Goal: Information Seeking & Learning: Learn about a topic

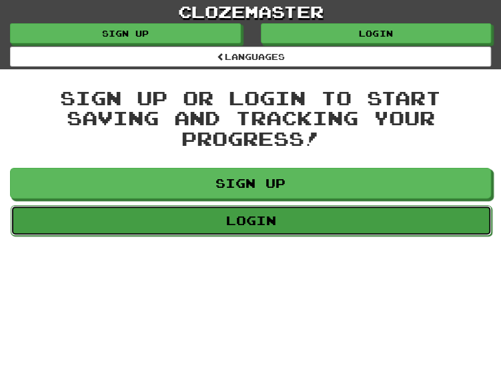
click at [275, 226] on link "Login" at bounding box center [251, 220] width 481 height 31
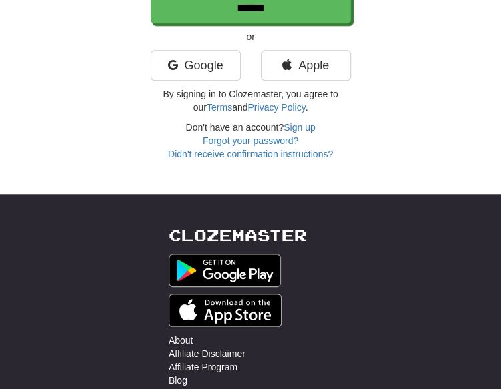
scroll to position [267, 0]
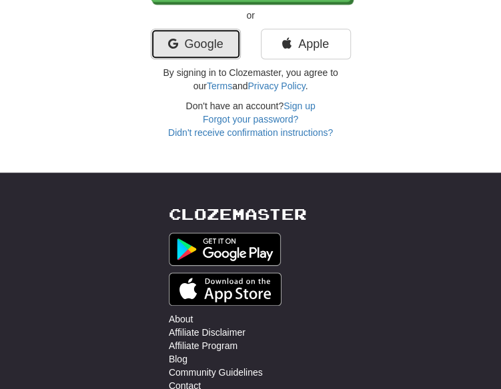
click at [208, 48] on link "Google" at bounding box center [196, 44] width 90 height 31
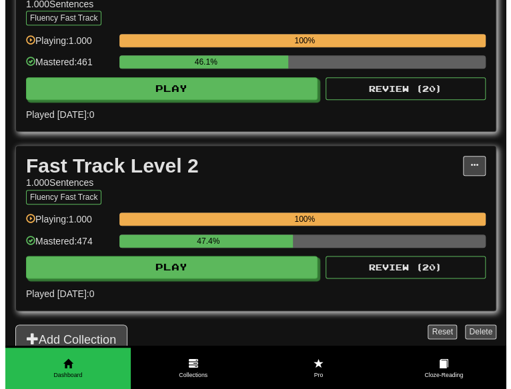
scroll to position [333, 0]
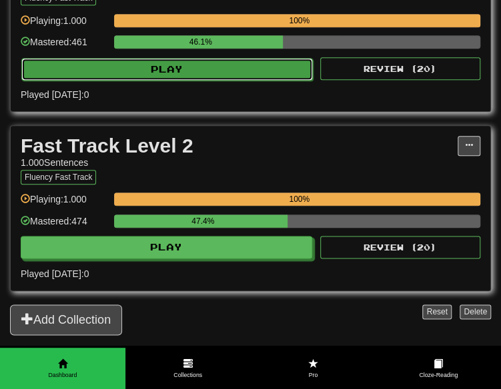
click at [217, 60] on button "Play" at bounding box center [166, 69] width 291 height 23
select select "**"
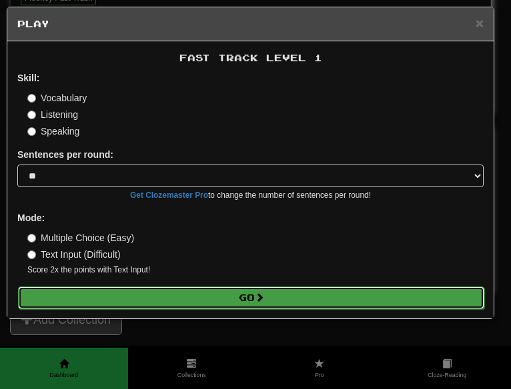
click at [240, 303] on button "Go" at bounding box center [251, 298] width 466 height 23
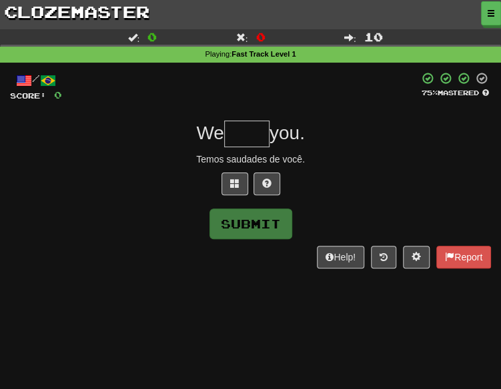
click at [218, 178] on div at bounding box center [250, 187] width 481 height 29
click at [235, 185] on span at bounding box center [234, 183] width 9 height 9
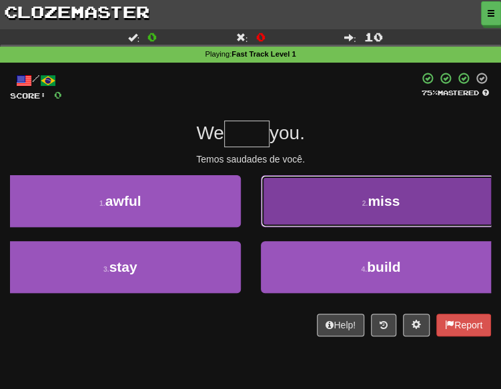
click at [387, 213] on button "2 . miss" at bounding box center [381, 201] width 241 height 52
type input "****"
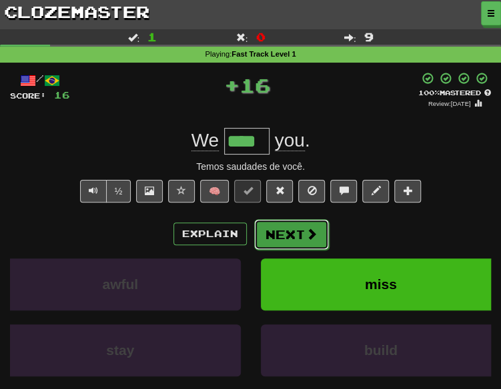
click at [300, 232] on button "Next" at bounding box center [291, 234] width 75 height 31
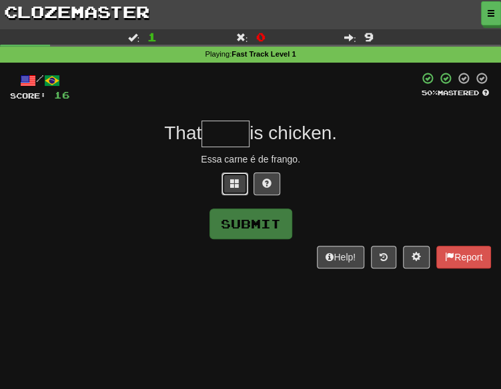
click at [221, 182] on button at bounding box center [234, 184] width 27 height 23
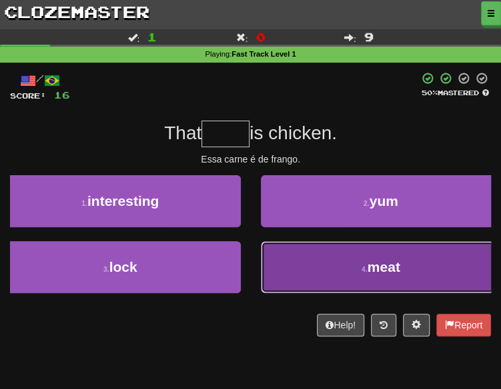
click at [379, 264] on span "meat" at bounding box center [383, 266] width 33 height 15
type input "****"
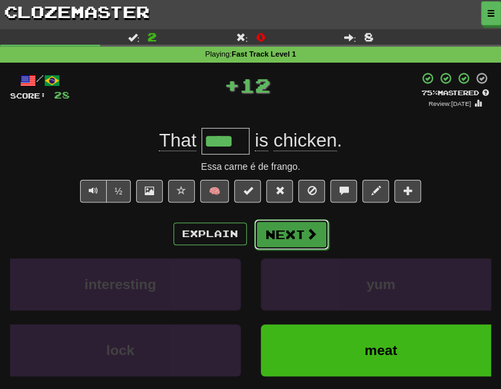
click at [299, 231] on button "Next" at bounding box center [291, 234] width 75 height 31
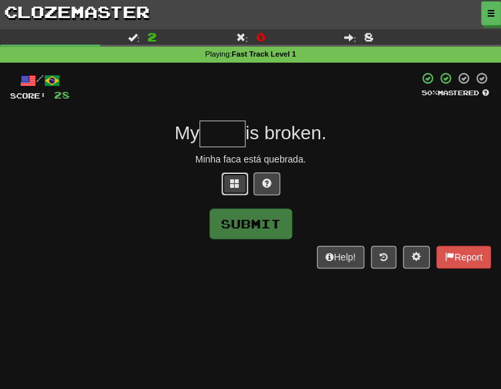
click at [231, 189] on button at bounding box center [234, 184] width 27 height 23
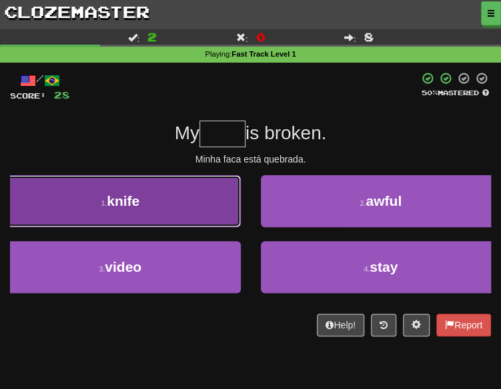
click at [220, 199] on button "1 . knife" at bounding box center [120, 201] width 241 height 52
type input "*****"
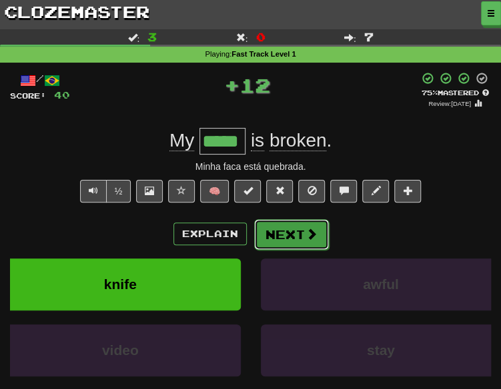
click at [313, 228] on span at bounding box center [311, 234] width 12 height 12
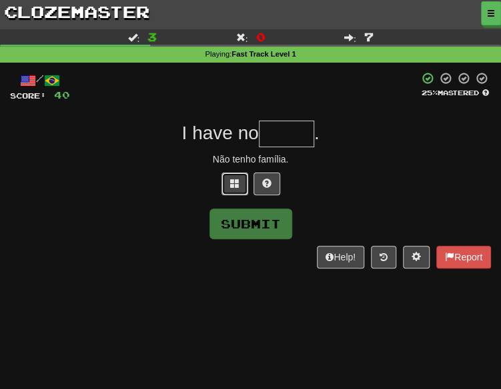
click at [226, 177] on button at bounding box center [234, 184] width 27 height 23
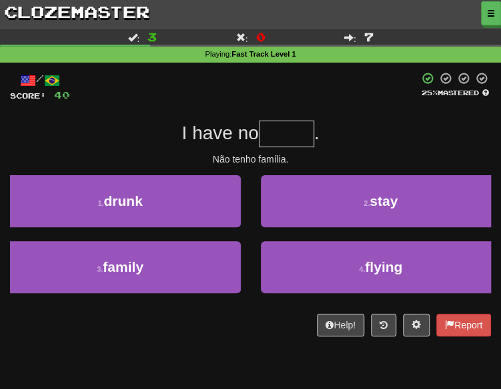
click at [193, 233] on div "1 . drunk" at bounding box center [120, 208] width 261 height 66
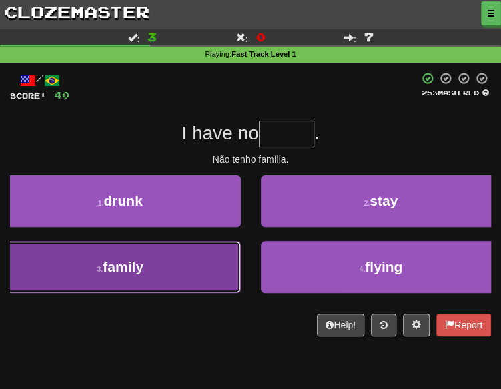
click at [216, 271] on button "3 . family" at bounding box center [120, 267] width 241 height 52
type input "******"
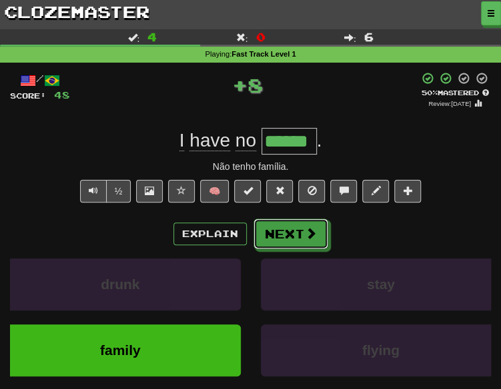
click at [293, 233] on button "Next" at bounding box center [290, 234] width 75 height 31
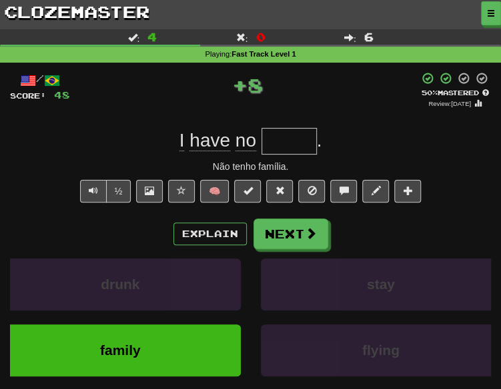
click at [291, 233] on div "Explain Next drunk stay family flying Learn more: drunk stay family flying" at bounding box center [250, 315] width 481 height 192
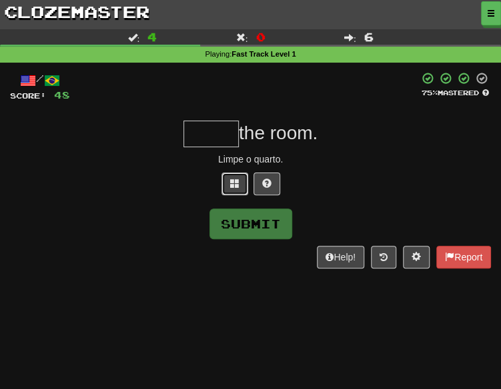
click at [242, 189] on button at bounding box center [234, 184] width 27 height 23
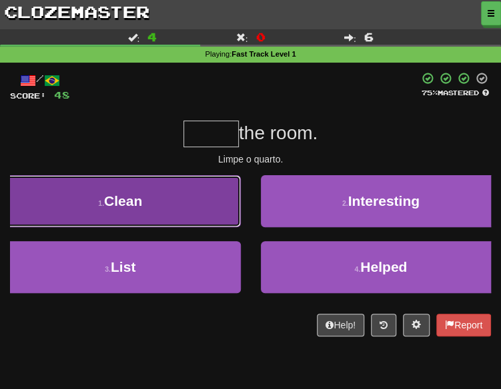
click at [217, 194] on button "1 . Clean" at bounding box center [120, 201] width 241 height 52
type input "*****"
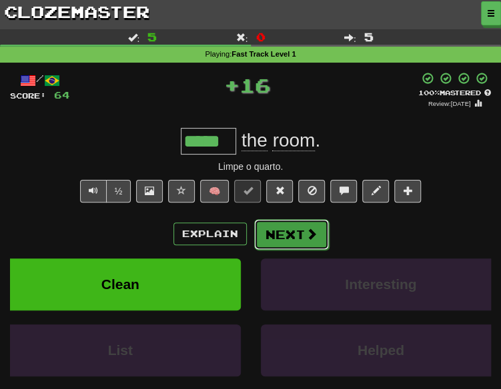
click at [311, 230] on span at bounding box center [311, 234] width 12 height 12
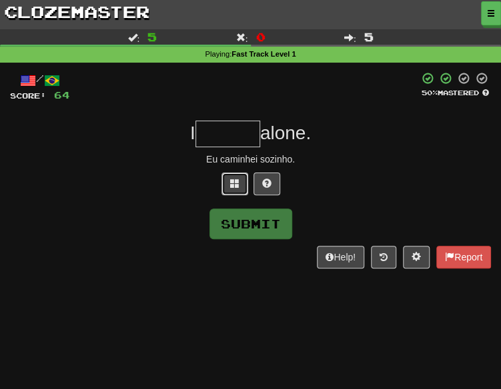
click at [235, 184] on span at bounding box center [234, 183] width 9 height 9
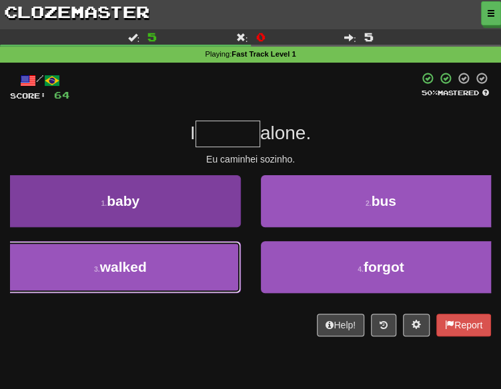
drag, startPoint x: 189, startPoint y: 269, endPoint x: 197, endPoint y: 265, distance: 8.9
click at [189, 269] on button "3 . walked" at bounding box center [120, 267] width 241 height 52
type input "******"
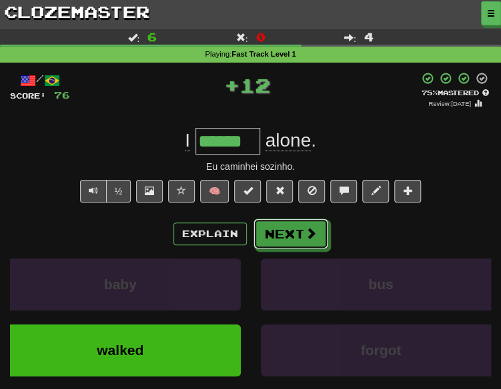
click at [287, 245] on button "Next" at bounding box center [290, 234] width 75 height 31
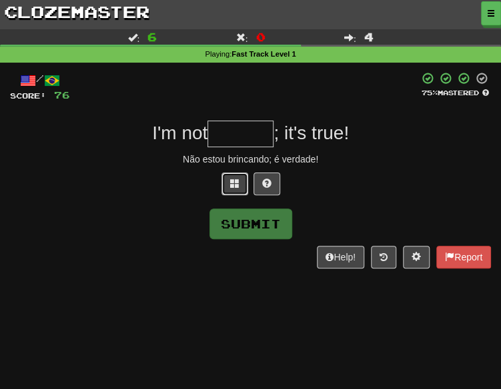
click at [227, 185] on button at bounding box center [234, 184] width 27 height 23
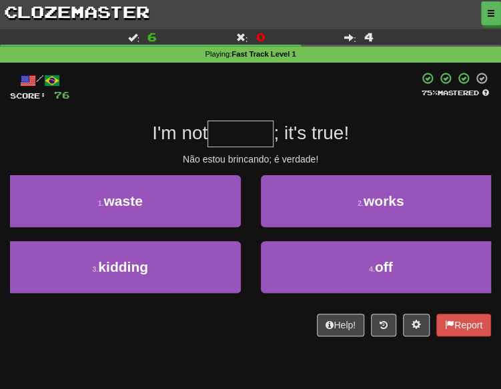
click at [60, 315] on div "Help! Report" at bounding box center [250, 325] width 481 height 23
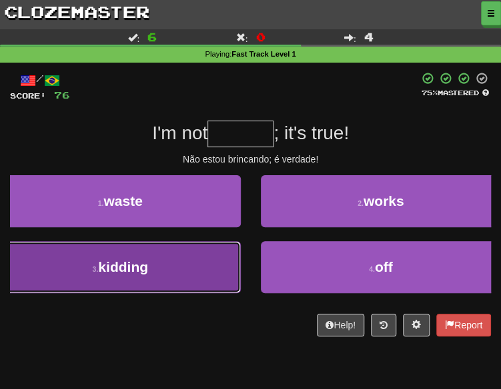
click at [114, 282] on button "3 . kidding" at bounding box center [120, 267] width 241 height 52
type input "*******"
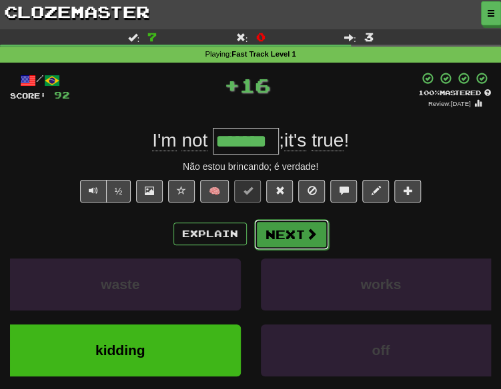
click at [280, 237] on button "Next" at bounding box center [291, 234] width 75 height 31
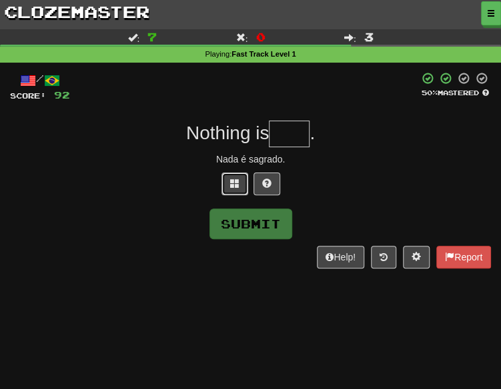
click at [231, 179] on span at bounding box center [234, 183] width 9 height 9
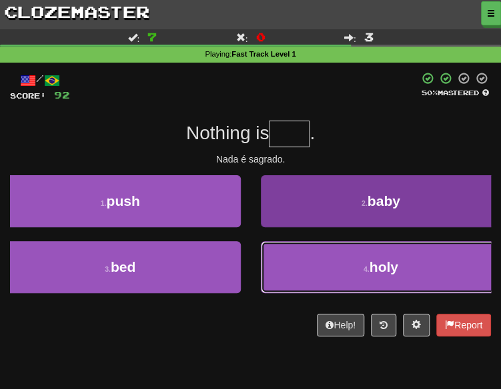
click at [337, 260] on button "4 . holy" at bounding box center [381, 267] width 241 height 52
type input "****"
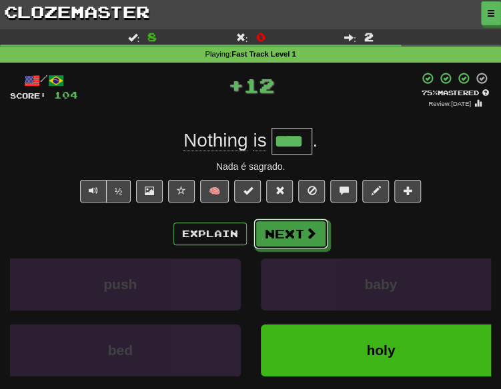
click at [292, 241] on button "Next" at bounding box center [290, 234] width 75 height 31
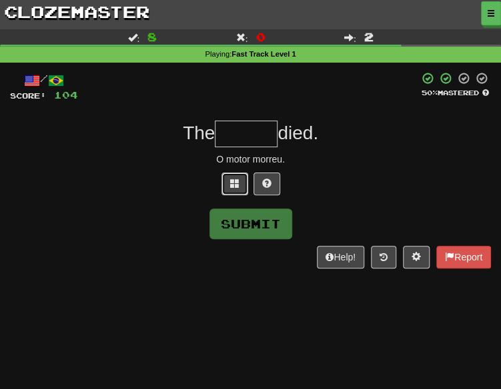
click at [238, 185] on span at bounding box center [234, 183] width 9 height 9
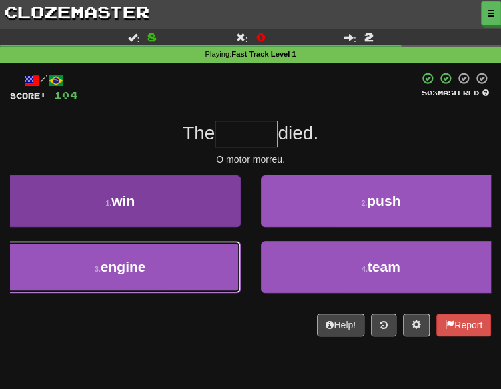
drag, startPoint x: 180, startPoint y: 268, endPoint x: 223, endPoint y: 261, distance: 43.3
click at [183, 268] on button "3 . engine" at bounding box center [120, 267] width 241 height 52
type input "******"
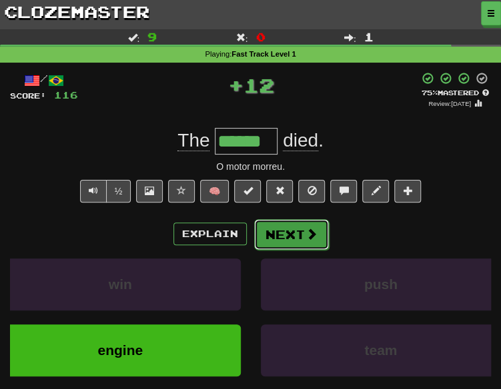
click at [311, 241] on button "Next" at bounding box center [291, 234] width 75 height 31
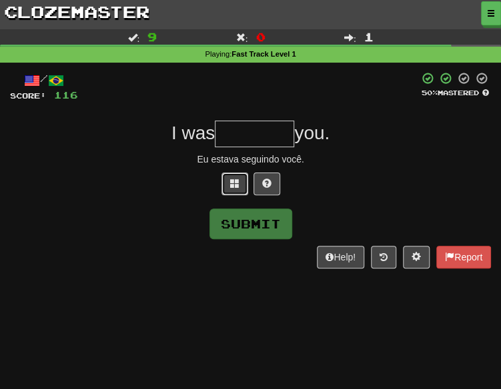
click at [227, 189] on button at bounding box center [234, 184] width 27 height 23
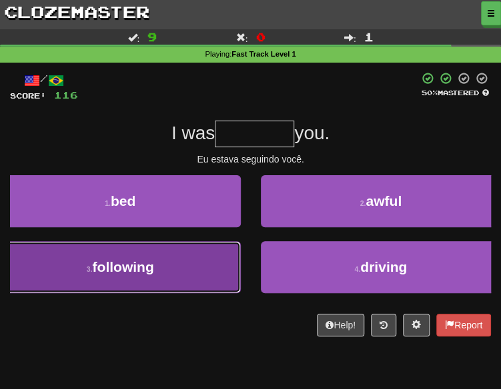
click at [191, 263] on button "3 . following" at bounding box center [120, 267] width 241 height 52
type input "*********"
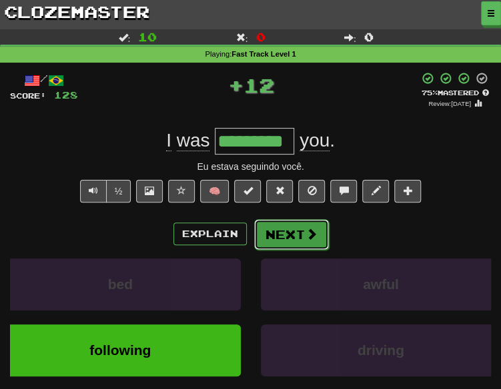
click at [305, 237] on span at bounding box center [311, 234] width 12 height 12
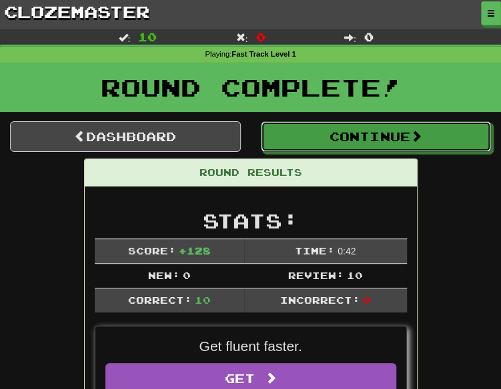
click at [317, 145] on button "Continue" at bounding box center [376, 136] width 231 height 31
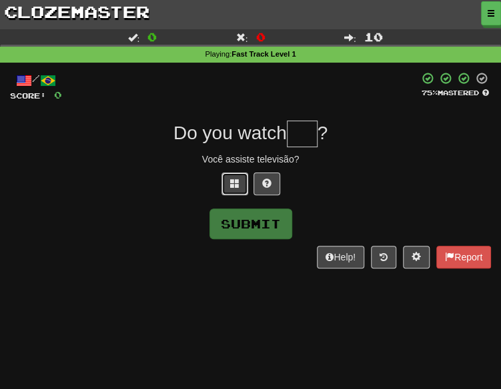
click at [225, 191] on button at bounding box center [234, 184] width 27 height 23
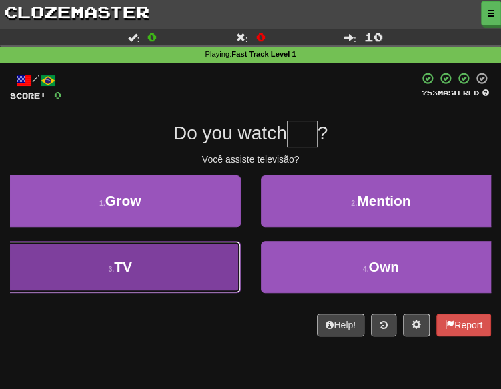
click at [217, 257] on button "3 . TV" at bounding box center [120, 267] width 241 height 52
type input "**"
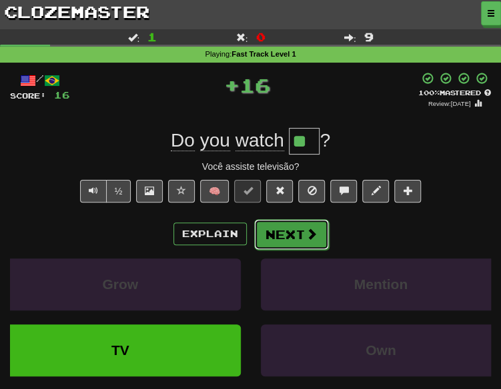
click at [292, 235] on button "Next" at bounding box center [291, 234] width 75 height 31
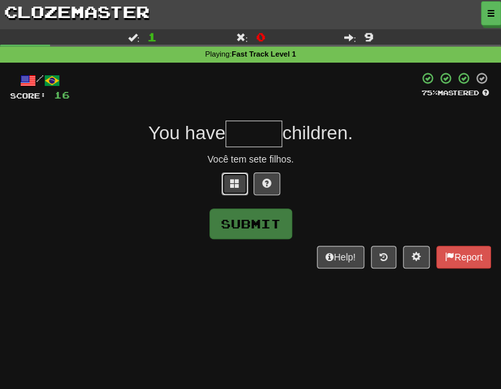
click at [224, 193] on button at bounding box center [234, 184] width 27 height 23
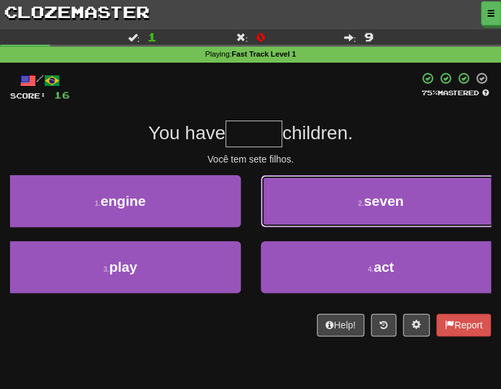
click at [315, 205] on button "2 . seven" at bounding box center [381, 201] width 241 height 52
type input "*****"
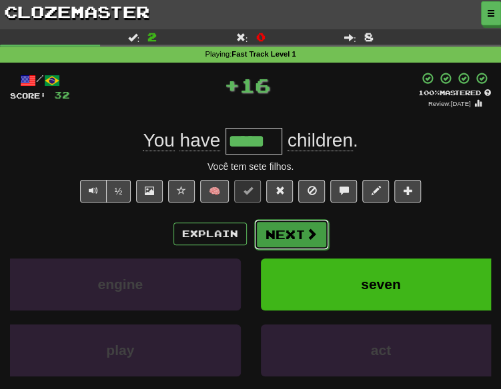
click at [271, 233] on button "Next" at bounding box center [291, 234] width 75 height 31
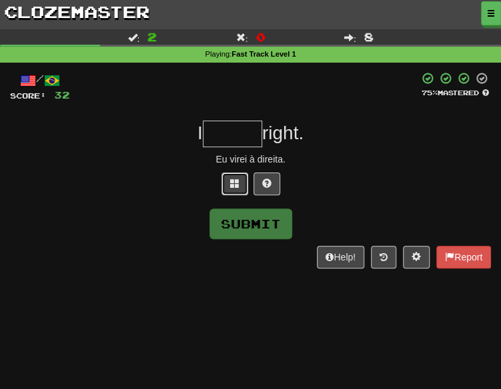
click at [230, 180] on span at bounding box center [234, 183] width 9 height 9
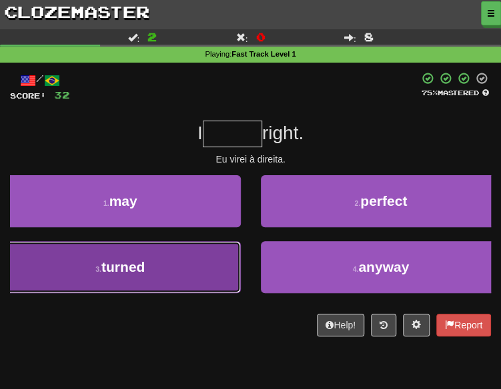
drag, startPoint x: 145, startPoint y: 261, endPoint x: 394, endPoint y: 215, distance: 253.6
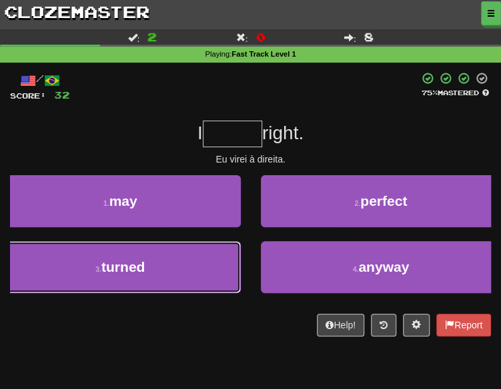
click at [145, 261] on span "turned" at bounding box center [122, 266] width 43 height 15
type input "******"
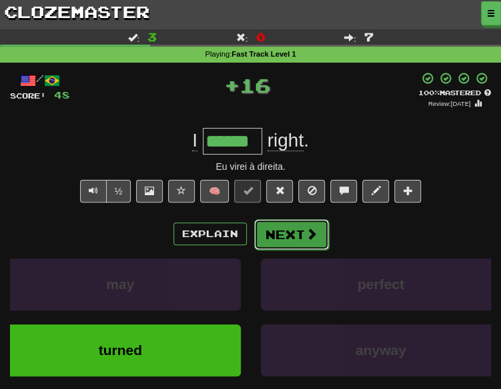
click at [272, 226] on button "Next" at bounding box center [291, 234] width 75 height 31
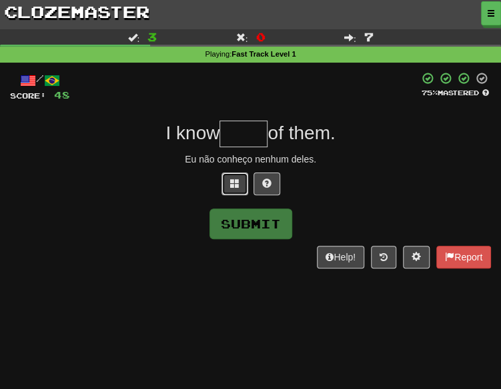
click at [239, 189] on button at bounding box center [234, 184] width 27 height 23
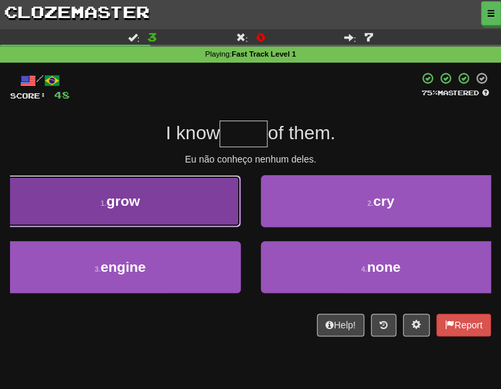
click at [189, 179] on button "1 . grow" at bounding box center [120, 201] width 241 height 52
type input "****"
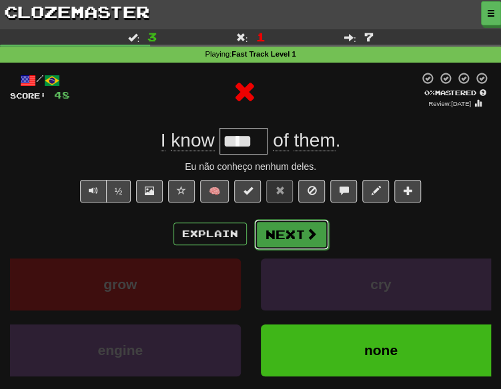
click at [301, 225] on button "Next" at bounding box center [291, 234] width 75 height 31
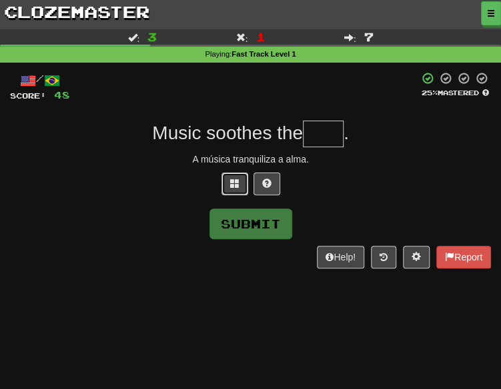
click at [235, 186] on span at bounding box center [234, 183] width 9 height 9
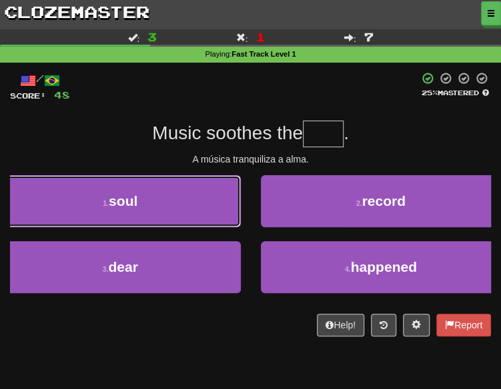
click at [176, 210] on button "1 . soul" at bounding box center [120, 201] width 241 height 52
type input "****"
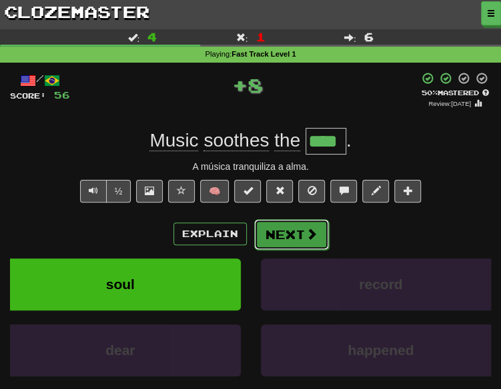
click at [276, 225] on button "Next" at bounding box center [291, 234] width 75 height 31
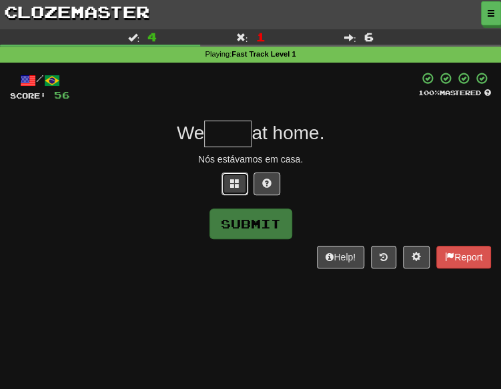
click at [229, 190] on button at bounding box center [234, 184] width 27 height 23
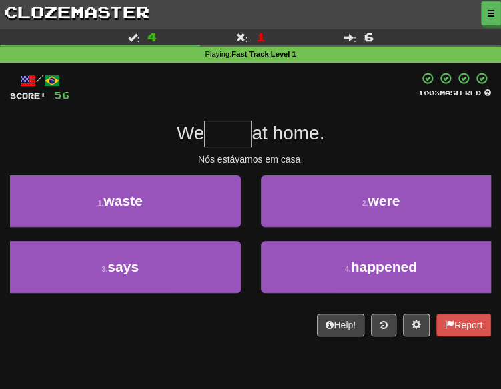
click at [319, 227] on div "2 . were" at bounding box center [381, 208] width 261 height 66
click at [283, 227] on div "2 . were" at bounding box center [381, 208] width 261 height 66
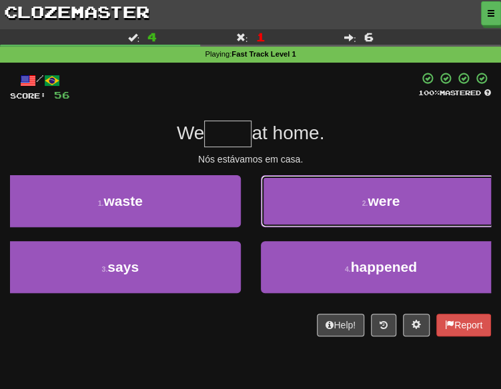
click at [273, 209] on button "2 . were" at bounding box center [381, 201] width 241 height 52
type input "****"
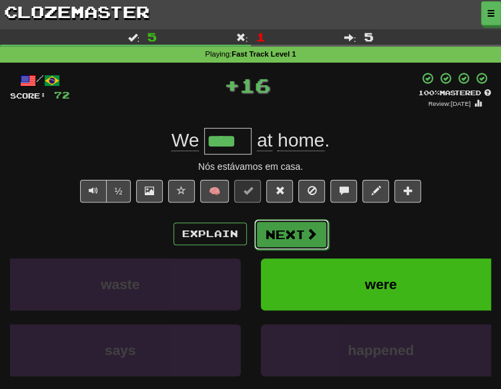
click at [257, 239] on button "Next" at bounding box center [291, 234] width 75 height 31
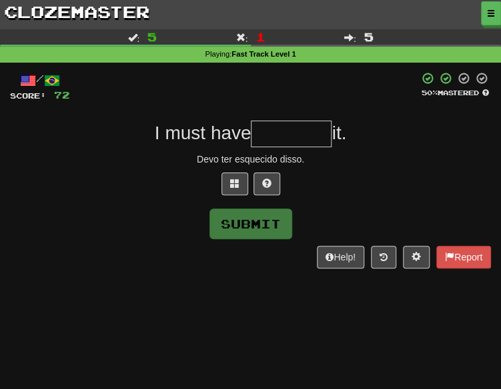
click at [224, 197] on div at bounding box center [250, 187] width 481 height 29
click at [237, 189] on button at bounding box center [234, 184] width 27 height 23
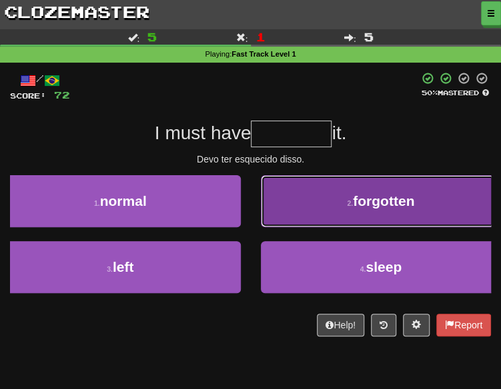
click at [355, 219] on button "2 . forgotten" at bounding box center [381, 201] width 241 height 52
type input "*********"
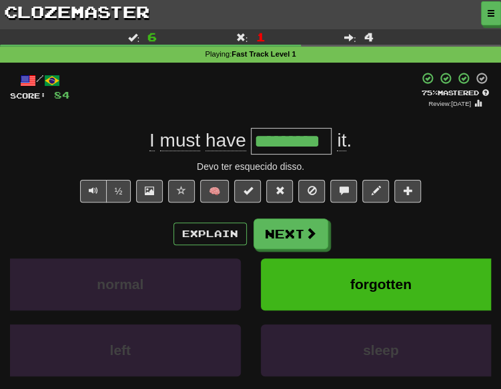
click at [279, 249] on div "Explain Next normal forgotten left sleep Learn more: normal forgotten left sleep" at bounding box center [250, 315] width 481 height 192
click at [285, 240] on button "Next" at bounding box center [291, 234] width 75 height 31
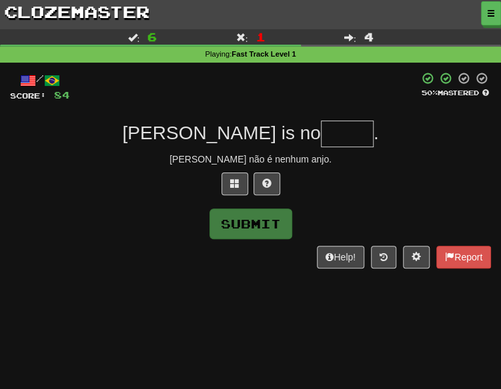
click at [217, 175] on div at bounding box center [250, 187] width 481 height 29
drag, startPoint x: 229, startPoint y: 181, endPoint x: 237, endPoint y: 173, distance: 11.8
click at [230, 178] on button at bounding box center [234, 184] width 27 height 23
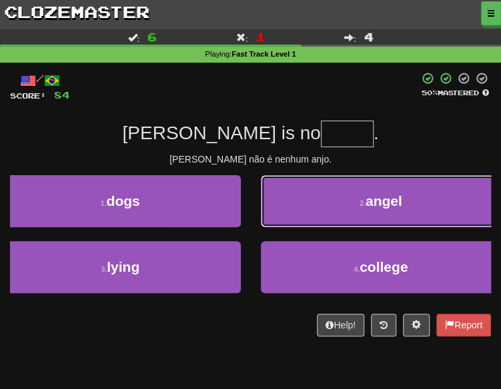
click at [329, 181] on button "2 . angel" at bounding box center [381, 201] width 241 height 52
type input "*****"
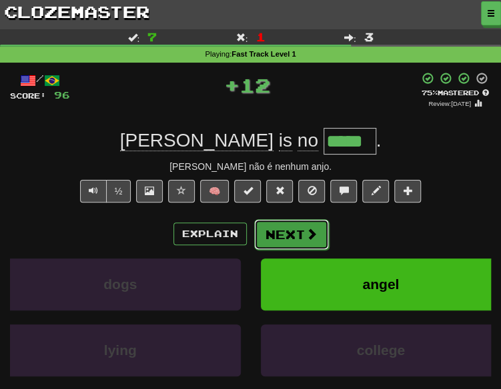
click at [305, 222] on button "Next" at bounding box center [291, 234] width 75 height 31
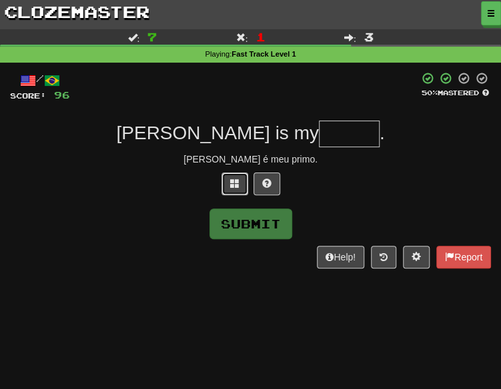
click at [221, 185] on button at bounding box center [234, 184] width 27 height 23
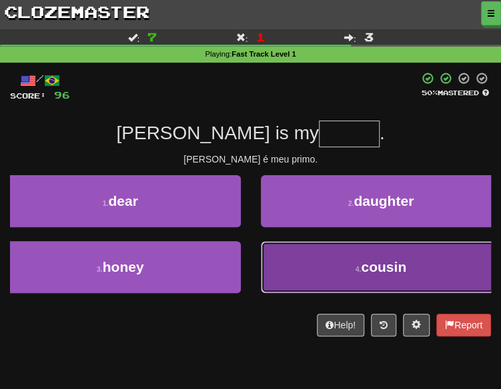
click at [296, 253] on button "4 . cousin" at bounding box center [381, 267] width 241 height 52
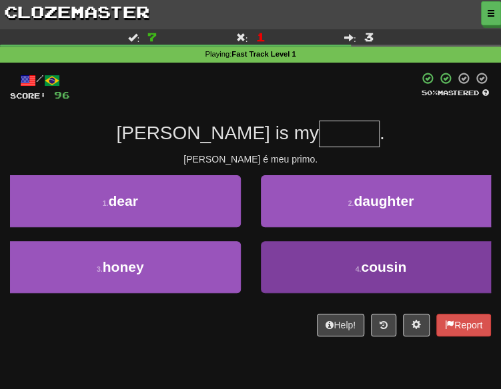
type input "******"
click at [296, 253] on div "1 . dear 2 . daughter 3 . honey 4 . cousin" at bounding box center [250, 241] width 481 height 132
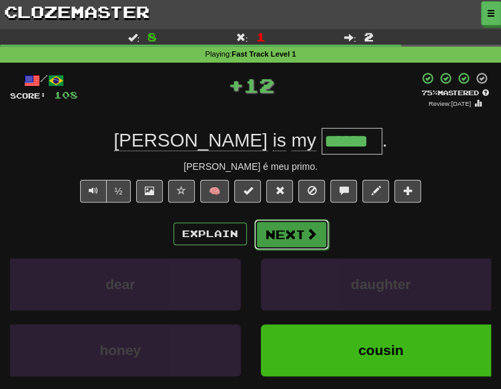
click at [270, 233] on button "Next" at bounding box center [291, 234] width 75 height 31
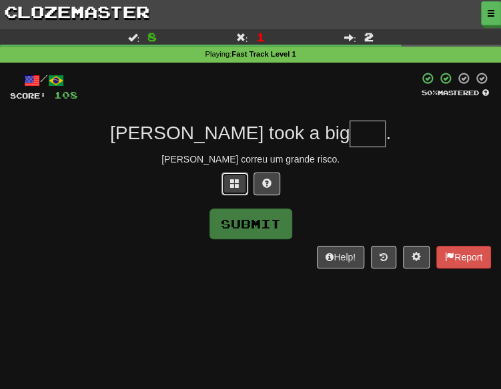
click at [227, 189] on button at bounding box center [234, 184] width 27 height 23
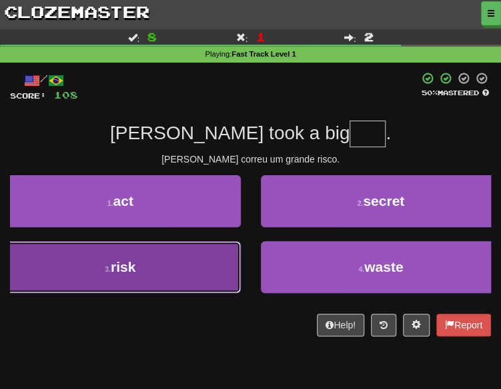
click at [217, 256] on button "3 . risk" at bounding box center [120, 267] width 241 height 52
type input "****"
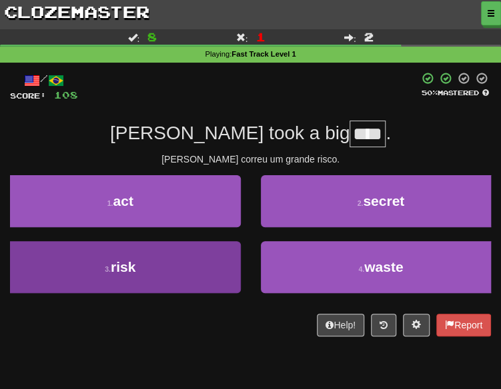
click at [217, 256] on div "1 . act 2 . secret 3 . risk 4 . waste" at bounding box center [250, 241] width 481 height 132
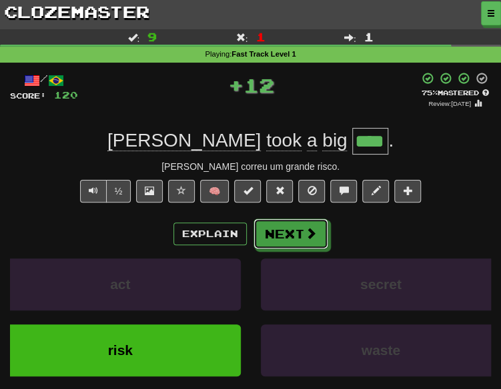
click at [315, 241] on button "Next" at bounding box center [290, 234] width 75 height 31
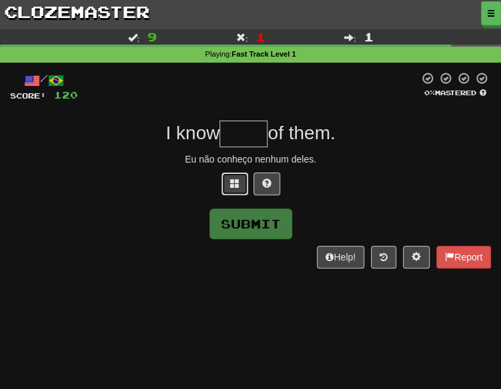
click at [232, 189] on button at bounding box center [234, 184] width 27 height 23
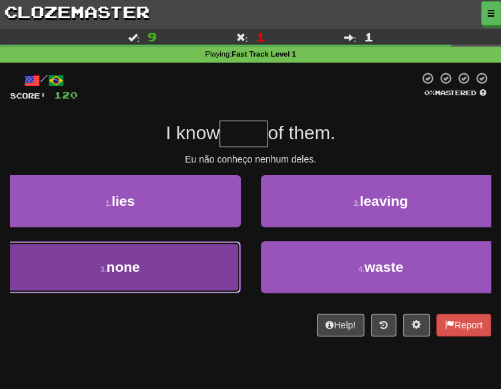
click at [193, 256] on button "3 . none" at bounding box center [120, 267] width 241 height 52
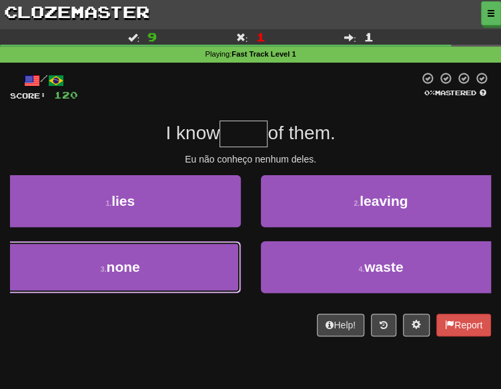
type input "****"
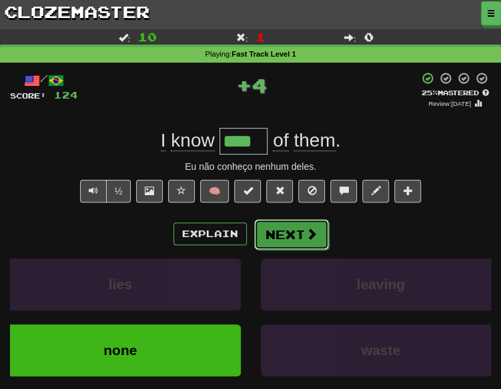
click at [285, 224] on button "Next" at bounding box center [291, 234] width 75 height 31
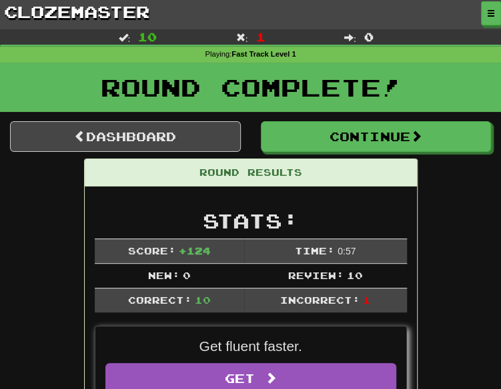
drag, startPoint x: 304, startPoint y: 167, endPoint x: 308, endPoint y: 161, distance: 7.8
click at [305, 165] on div "Round Results" at bounding box center [251, 172] width 332 height 27
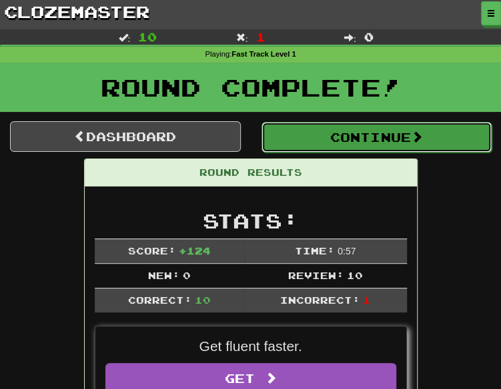
click at [321, 125] on button "Continue" at bounding box center [376, 137] width 231 height 31
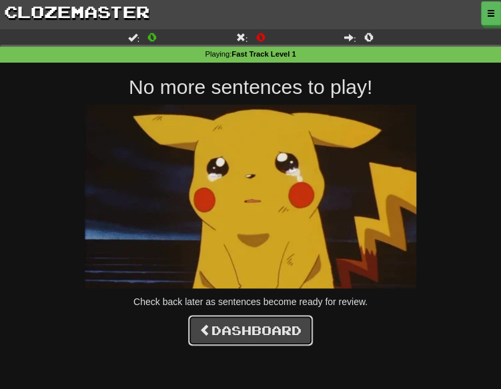
click at [299, 334] on link "Dashboard" at bounding box center [250, 330] width 125 height 31
